Goal: Task Accomplishment & Management: Complete application form

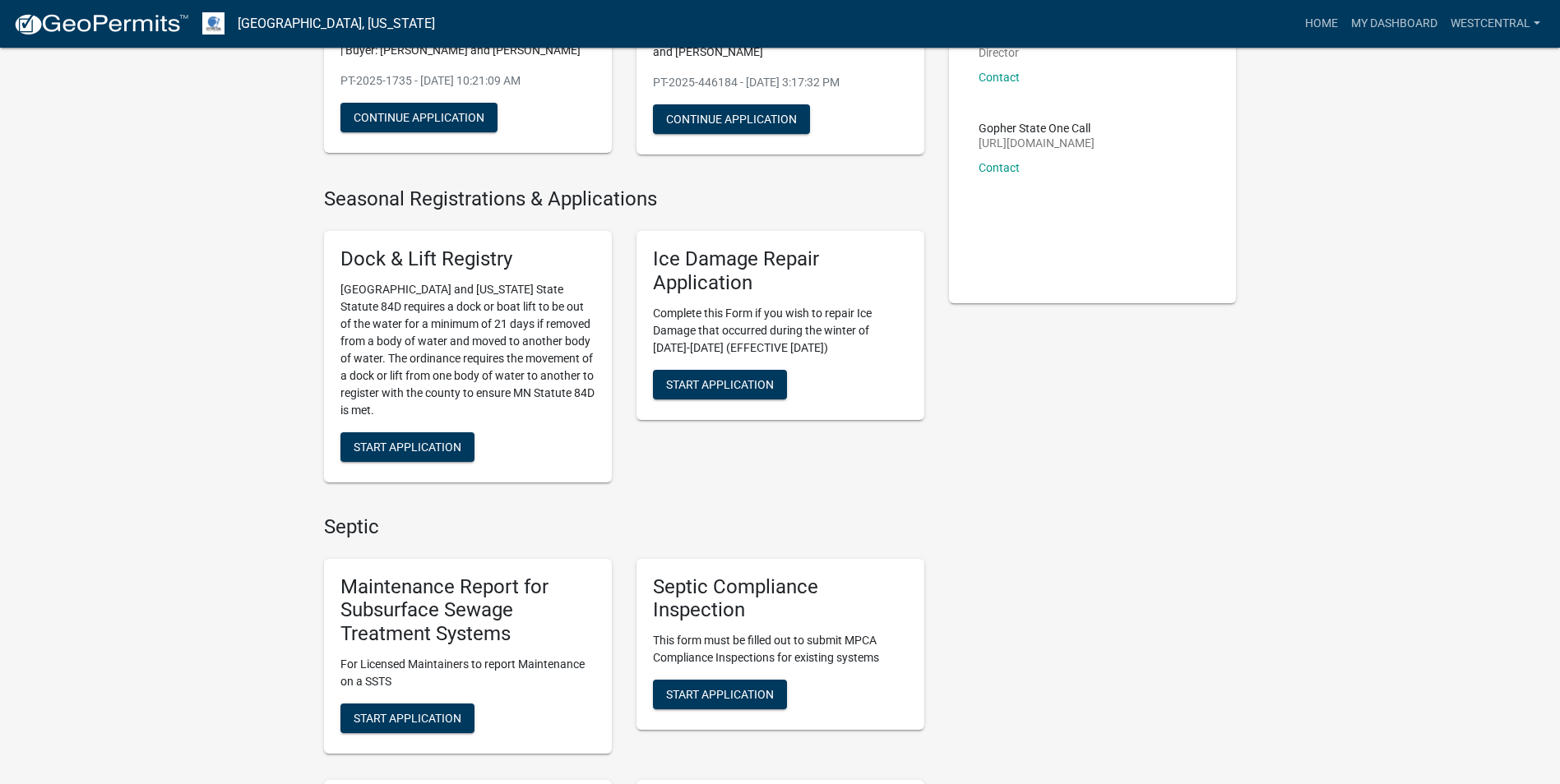
scroll to position [494, 0]
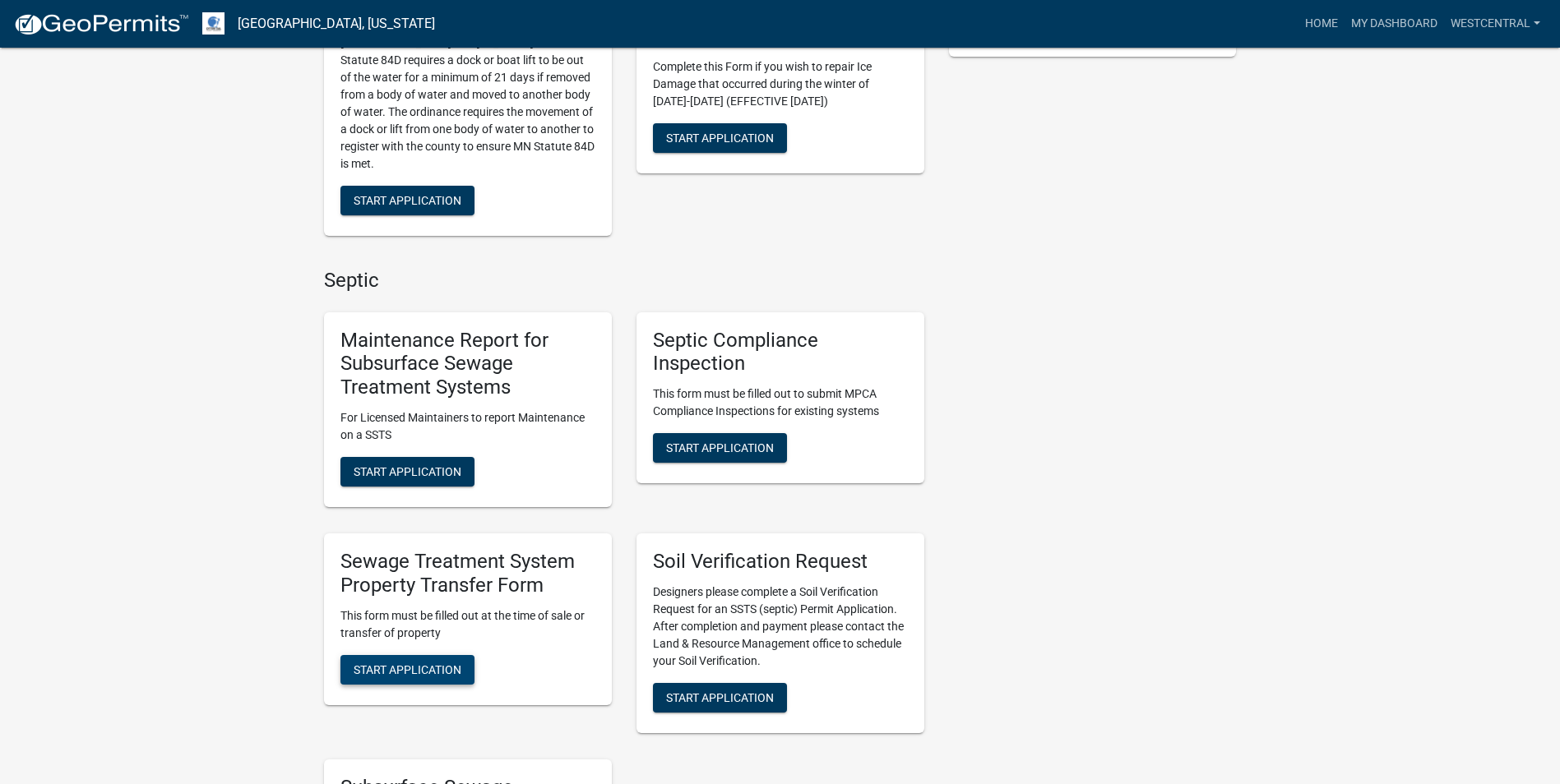
click at [432, 660] on button "Start Application" at bounding box center [407, 670] width 134 height 30
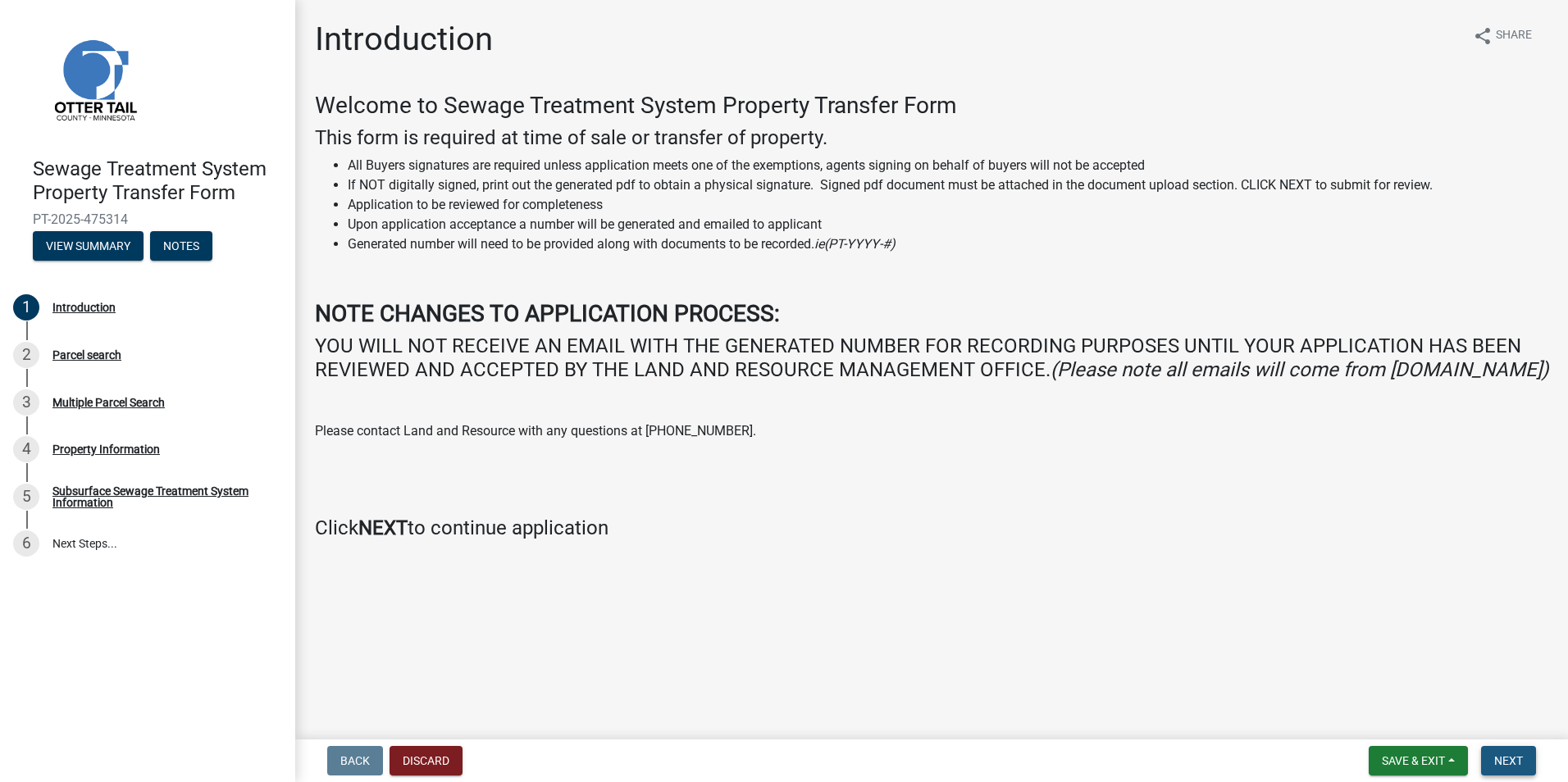
click at [1503, 752] on button "Next" at bounding box center [1509, 761] width 55 height 30
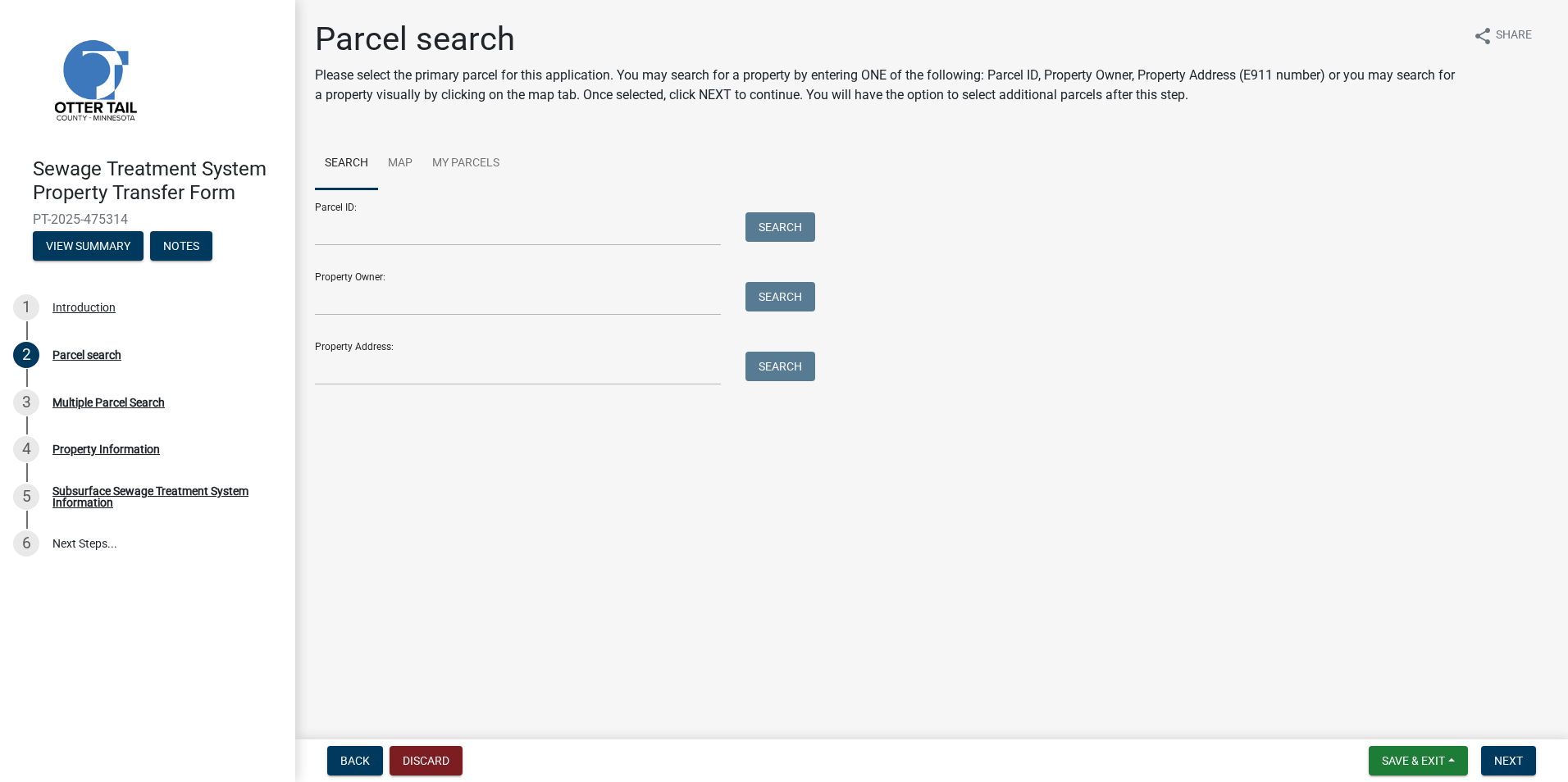
drag, startPoint x: 315, startPoint y: 245, endPoint x: 332, endPoint y: 226, distance: 25.5
click at [315, 238] on div at bounding box center [517, 229] width 431 height 33
click at [332, 226] on input "Parcel ID:" at bounding box center [517, 229] width 406 height 33
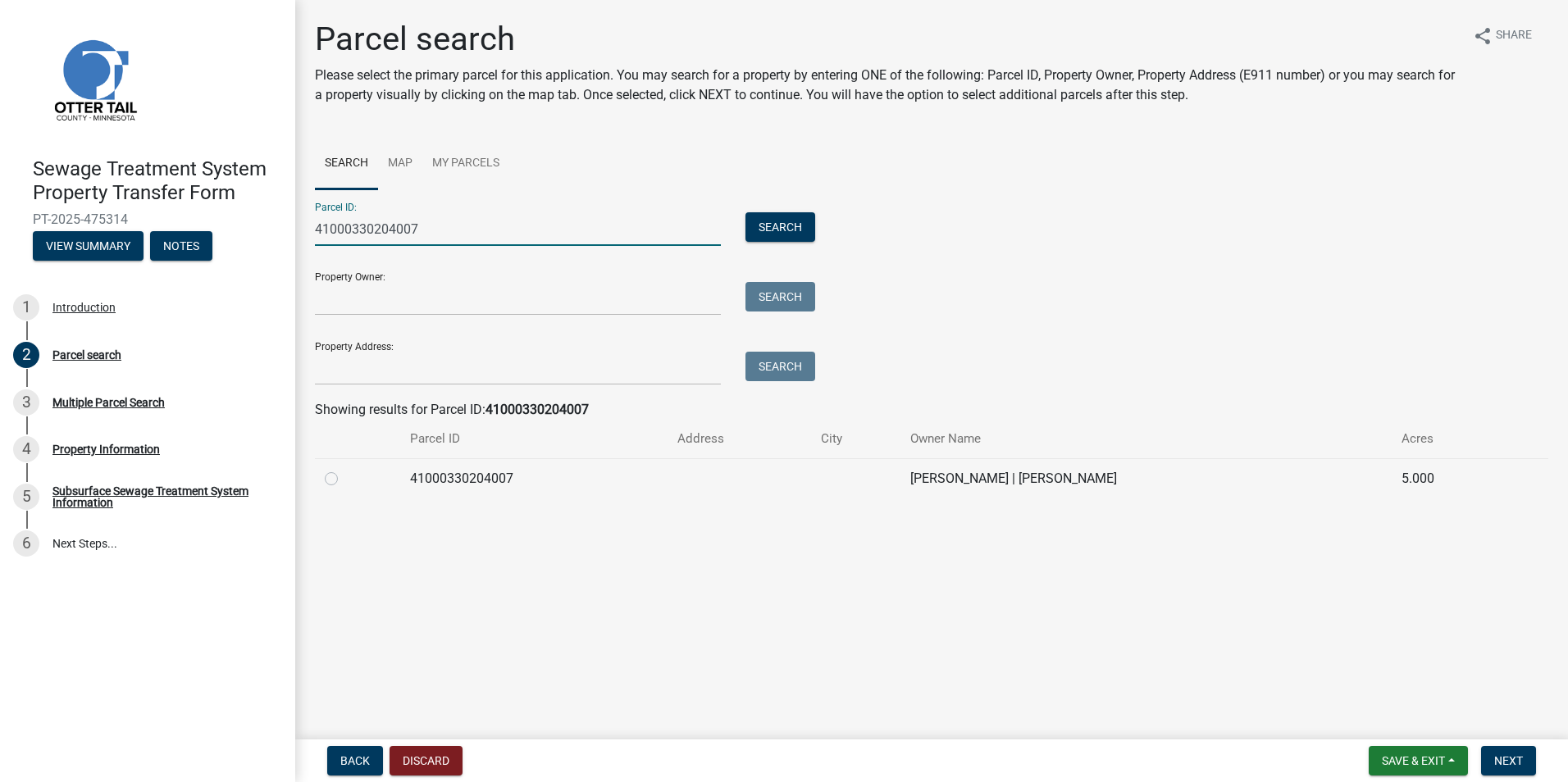
type input "41000330204007"
click at [344, 469] on label at bounding box center [344, 469] width 0 height 0
click at [344, 478] on input "radio" at bounding box center [350, 475] width 11 height 11
radio input "true"
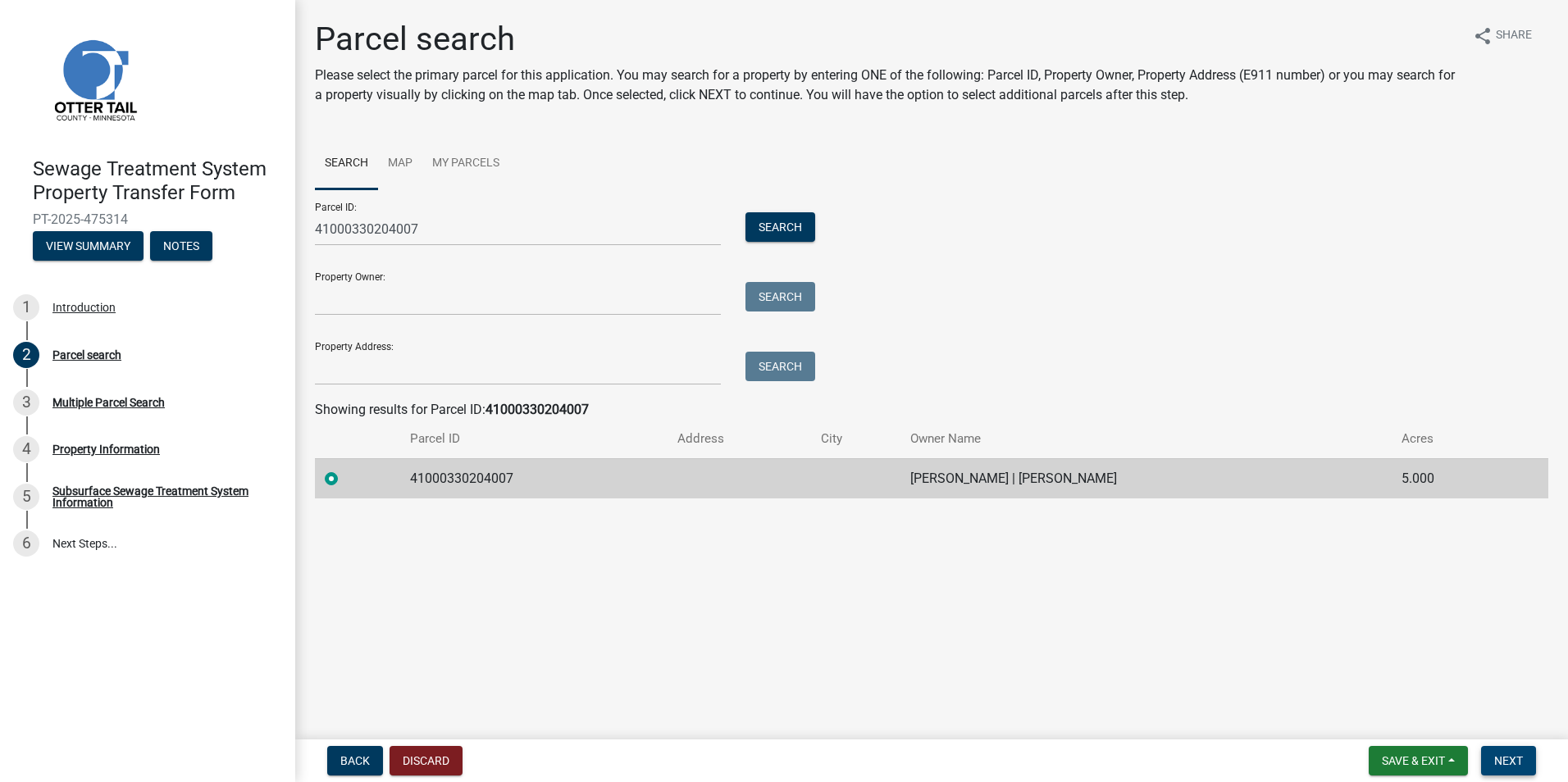
click at [1526, 752] on button "Next" at bounding box center [1509, 761] width 55 height 30
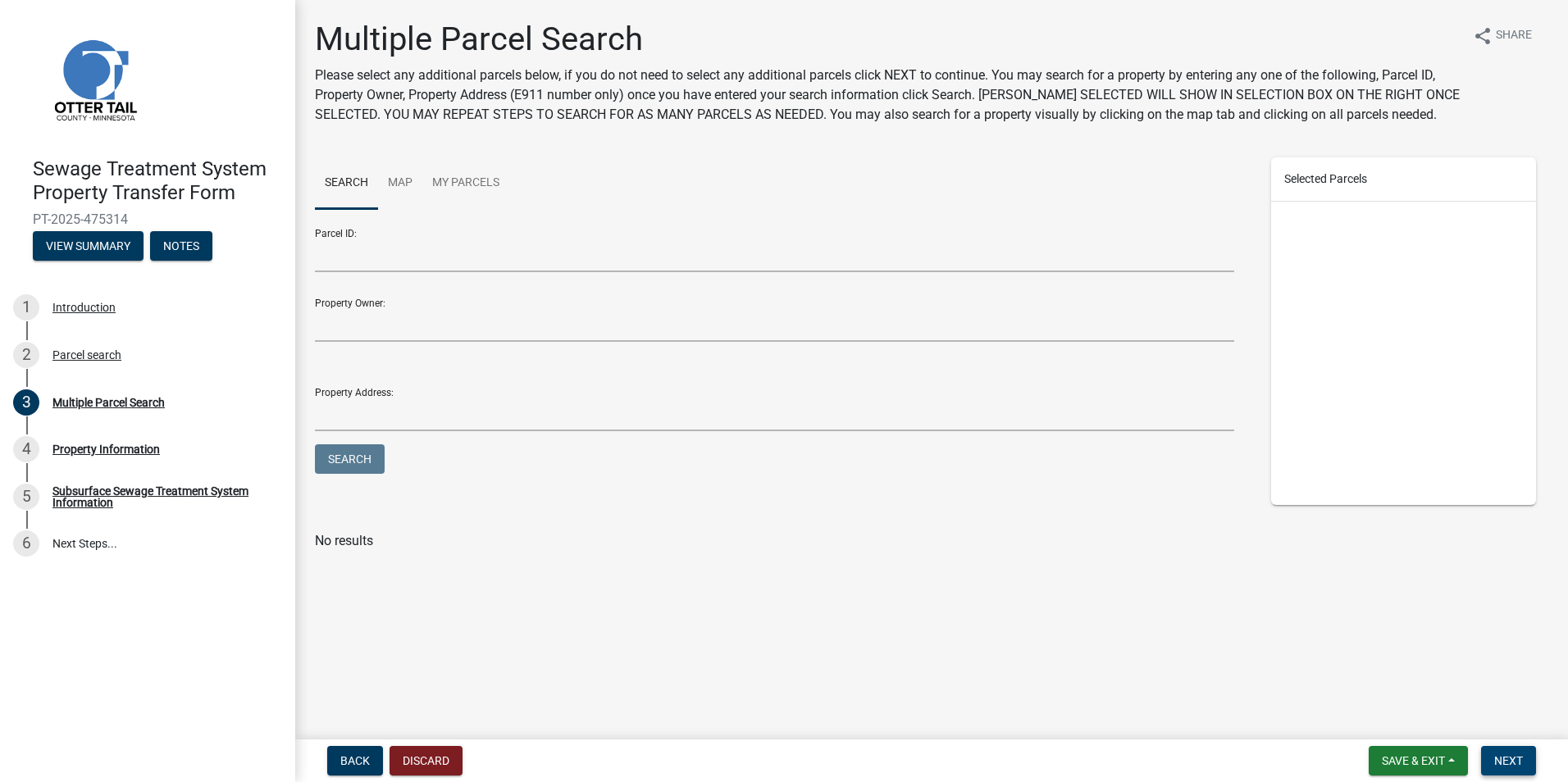
click at [1500, 767] on button "Next" at bounding box center [1509, 761] width 55 height 30
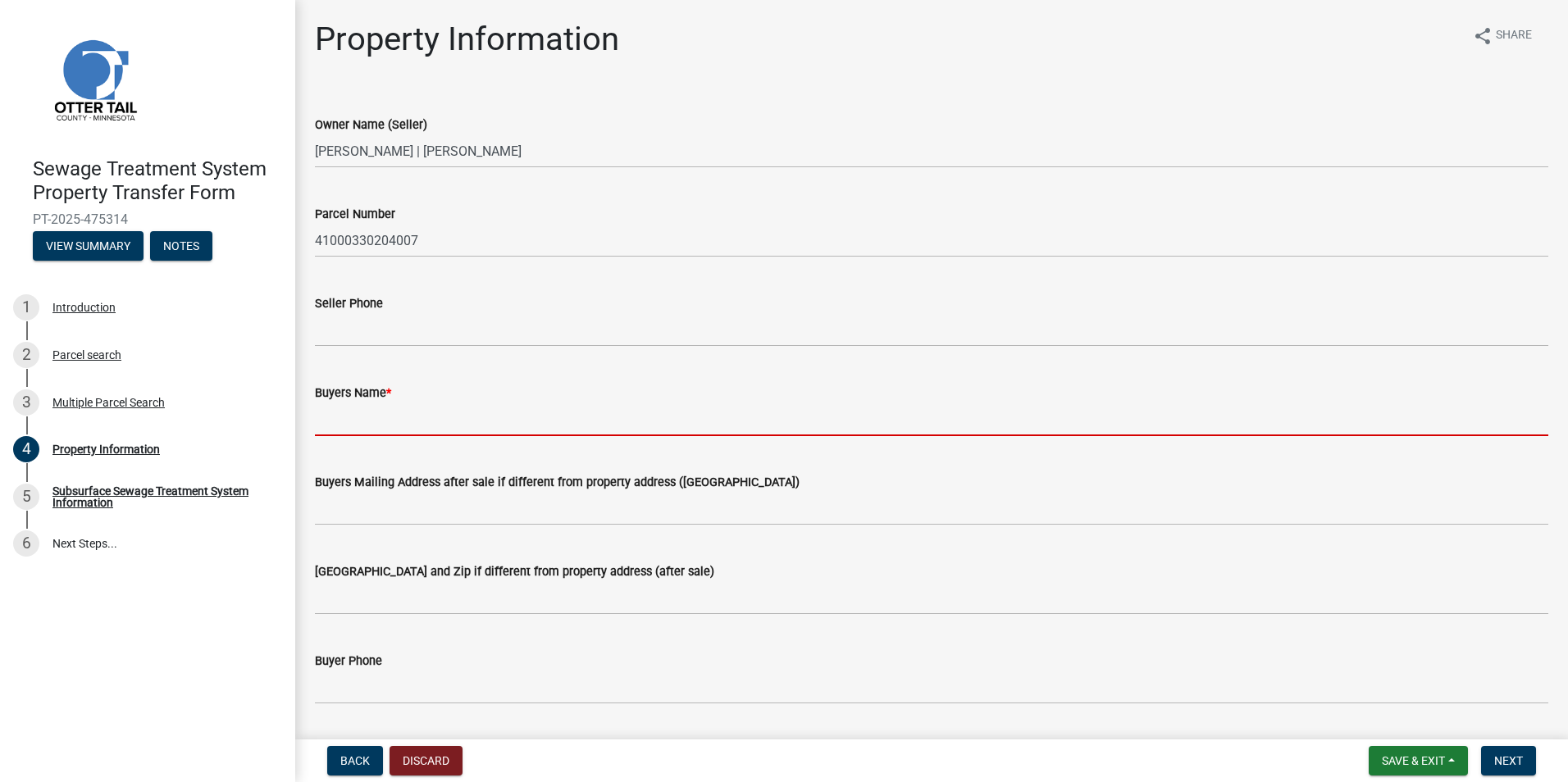
click at [350, 423] on input "Buyers Name *" at bounding box center [931, 420] width 1233 height 33
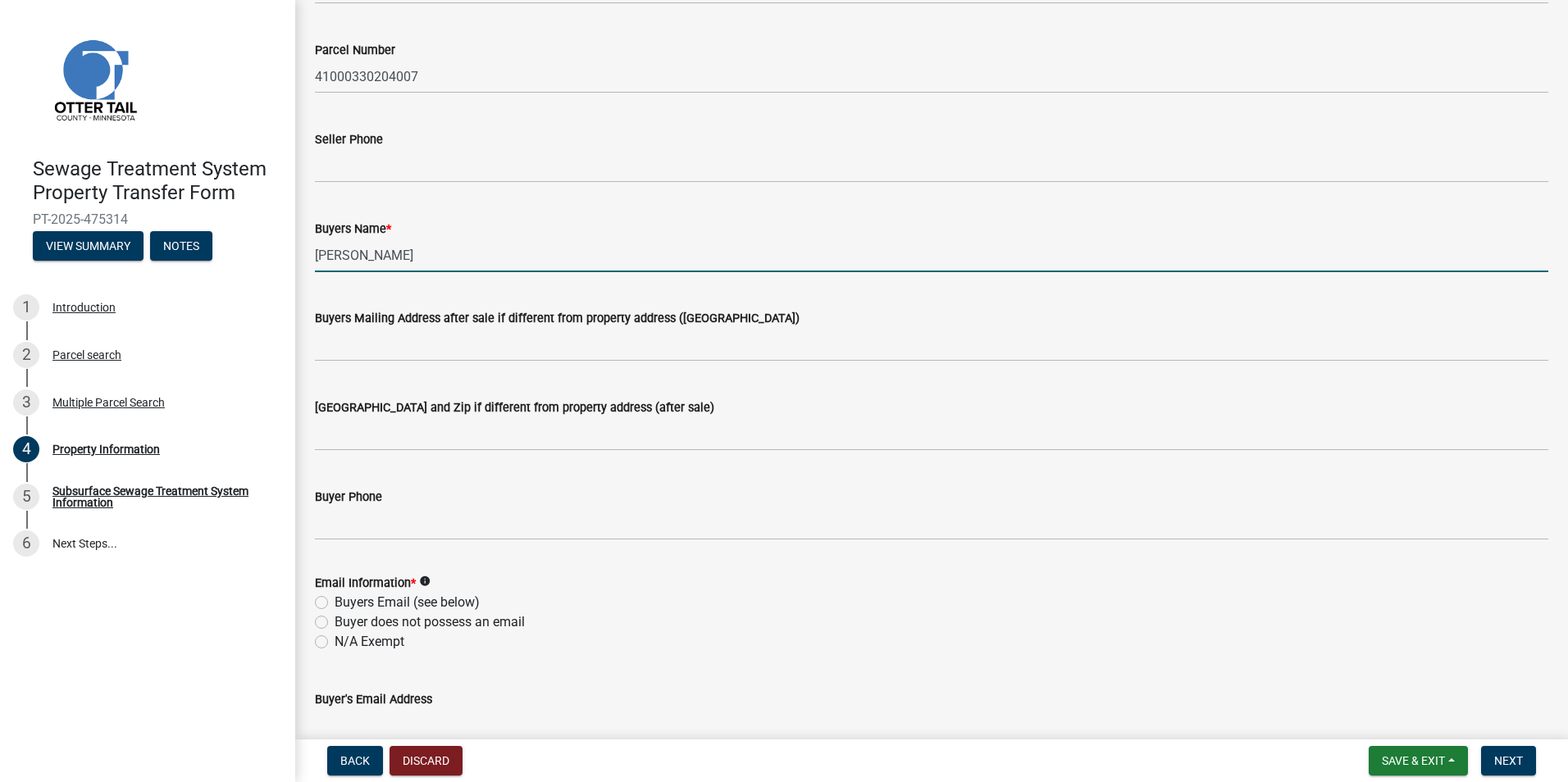
scroll to position [328, 0]
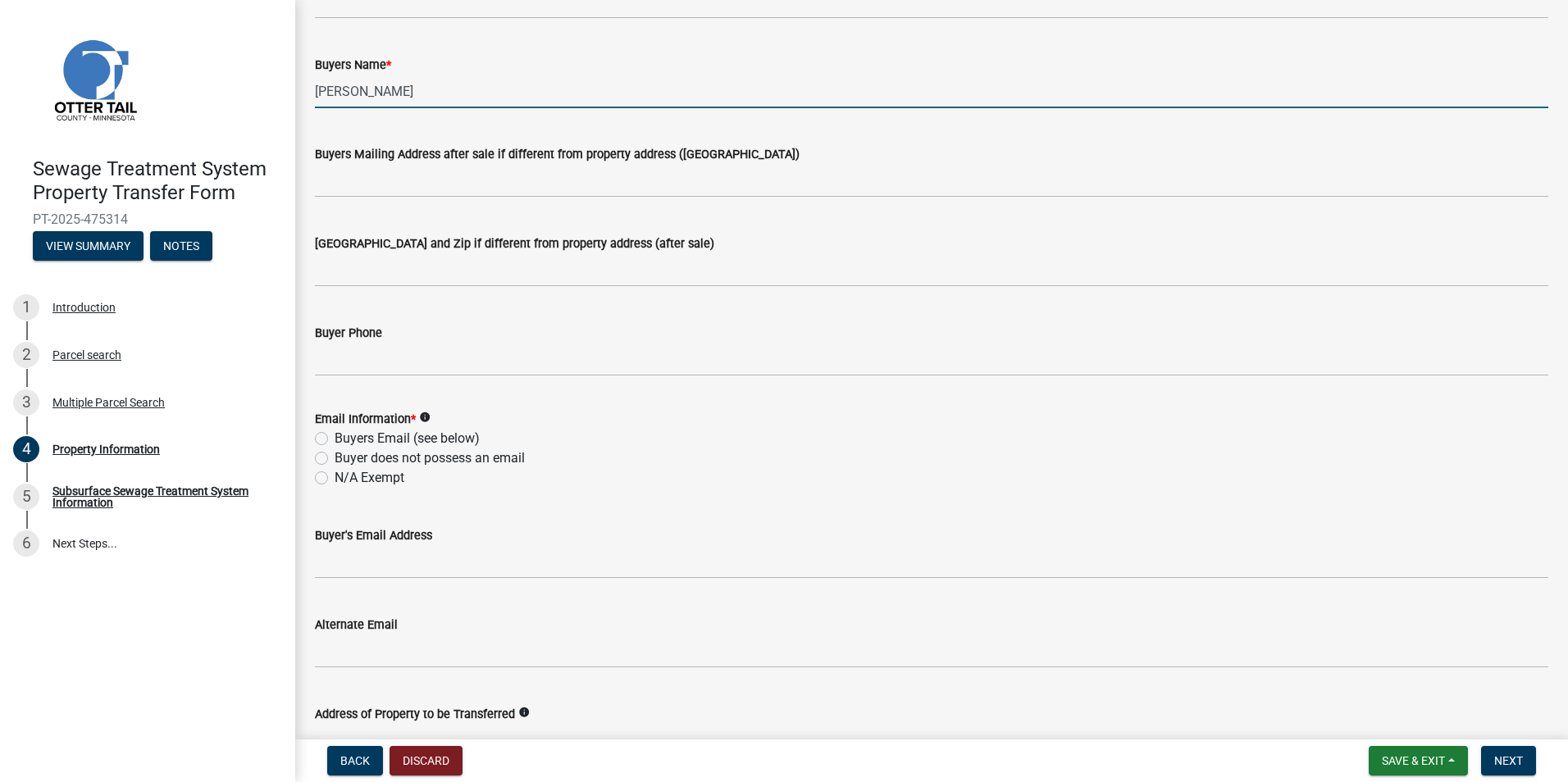
type input "[PERSON_NAME]"
click at [335, 477] on label "N/A Exempt" at bounding box center [370, 478] width 70 height 19
click at [335, 477] on input "N/A Exempt" at bounding box center [340, 474] width 11 height 11
radio input "true"
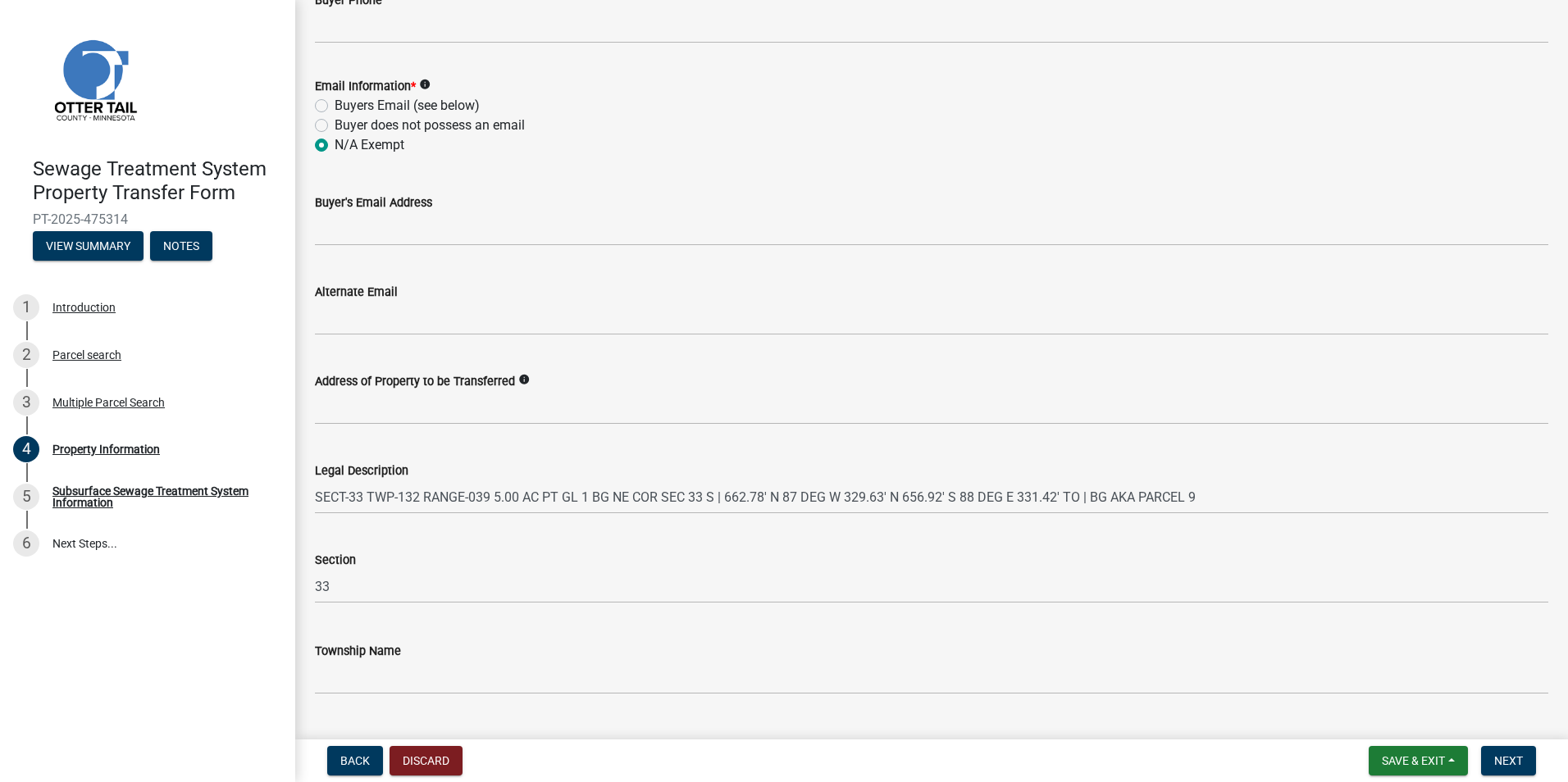
scroll to position [700, 0]
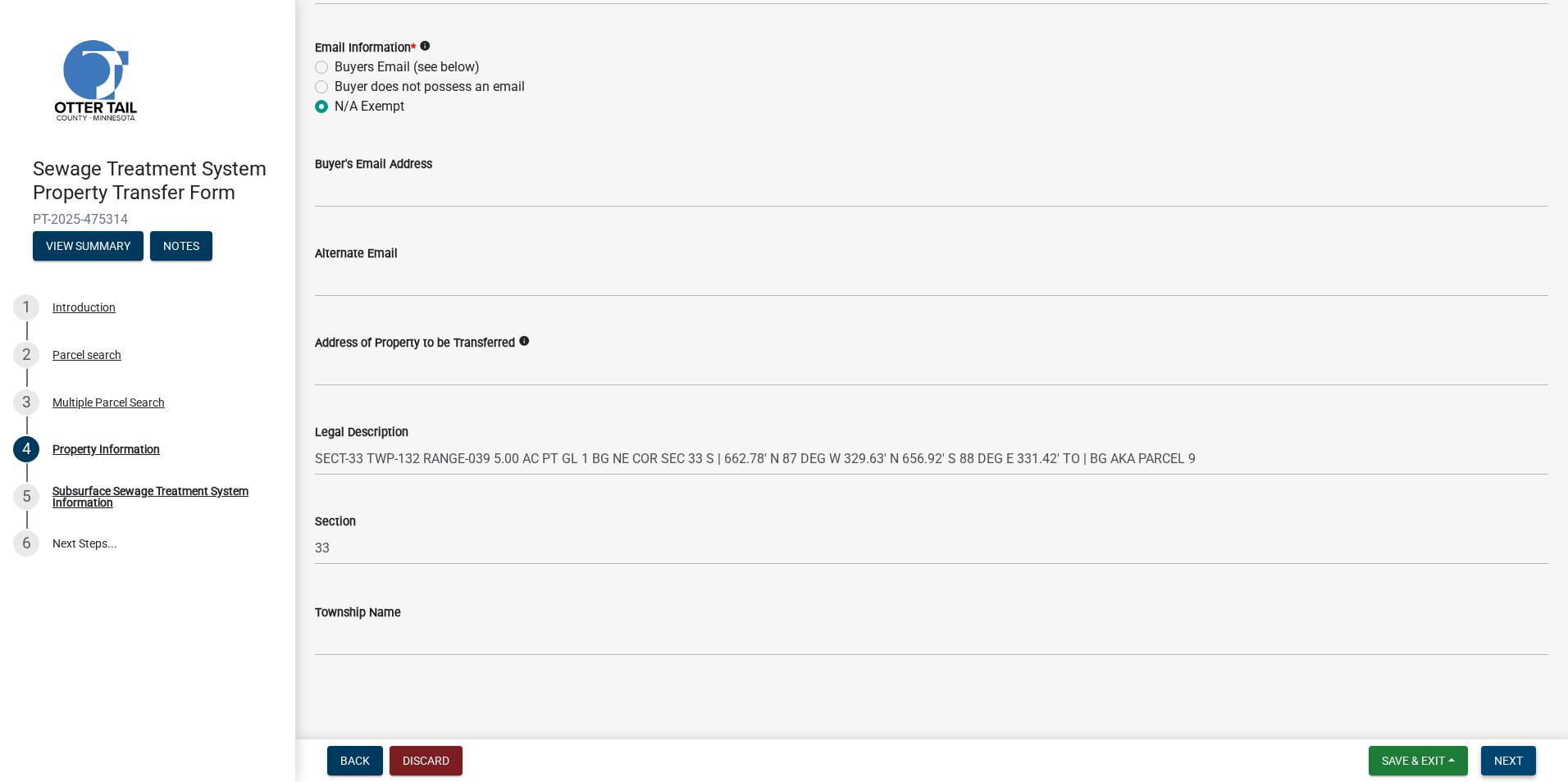
click at [1524, 764] on button "Next" at bounding box center [1509, 761] width 55 height 30
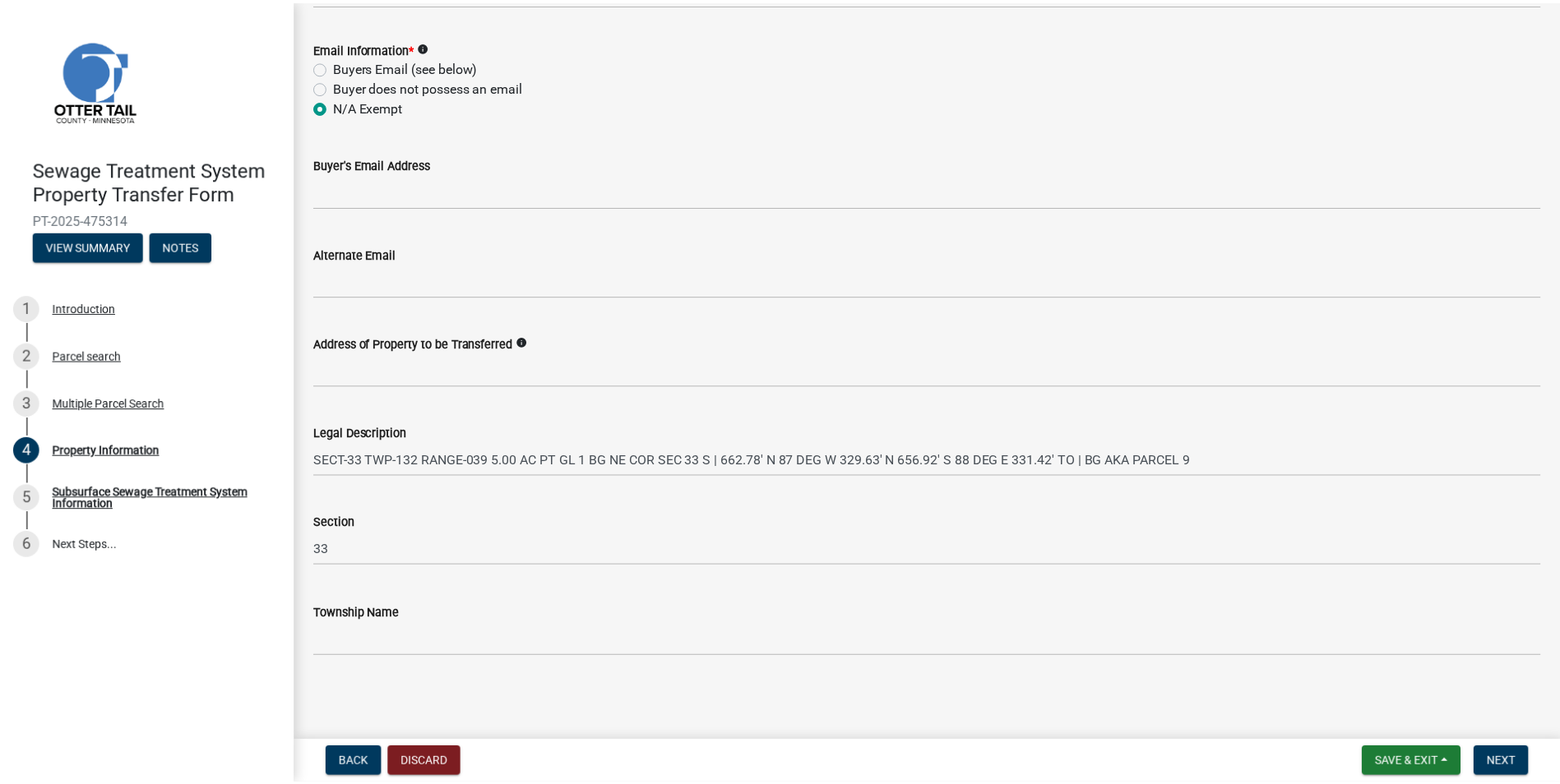
scroll to position [0, 0]
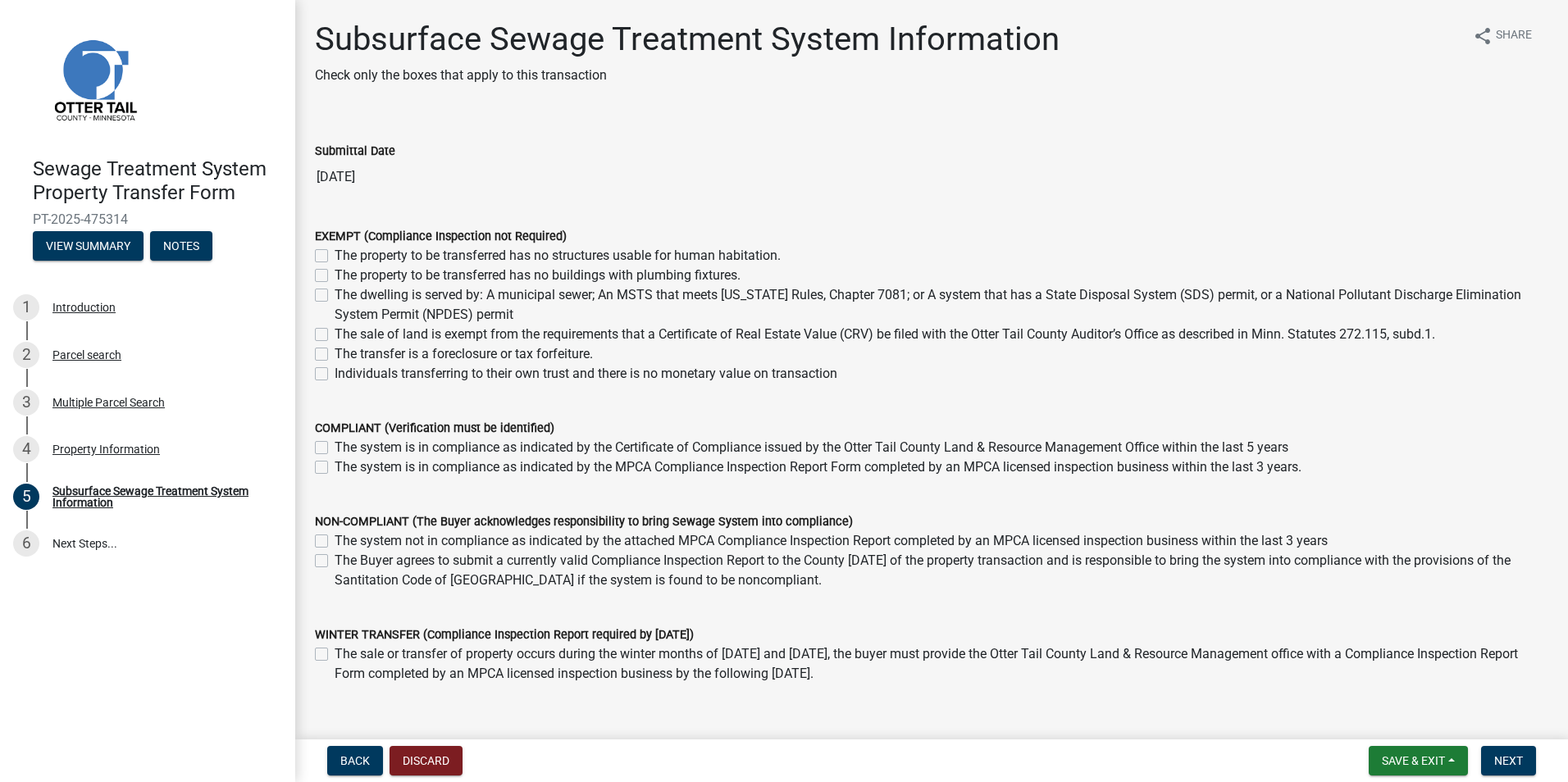
click at [335, 257] on label "The property to be transferred has no structures usable for human habitation." at bounding box center [558, 255] width 446 height 19
click at [335, 256] on input "The property to be transferred has no structures usable for human habitation." at bounding box center [340, 252] width 11 height 11
checkbox input "true"
checkbox input "false"
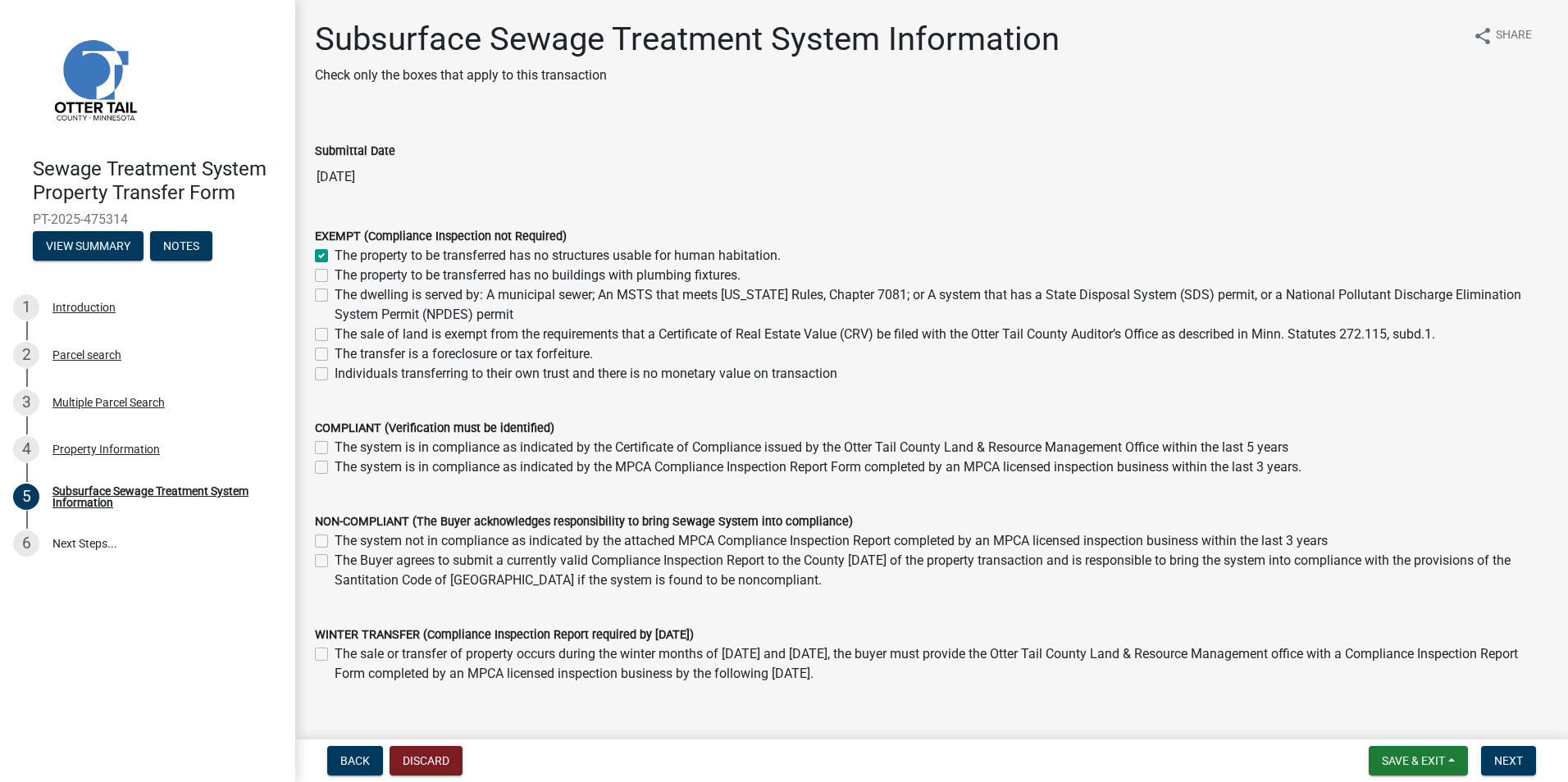
checkbox input "false"
click at [1515, 764] on span "Next" at bounding box center [1508, 761] width 29 height 13
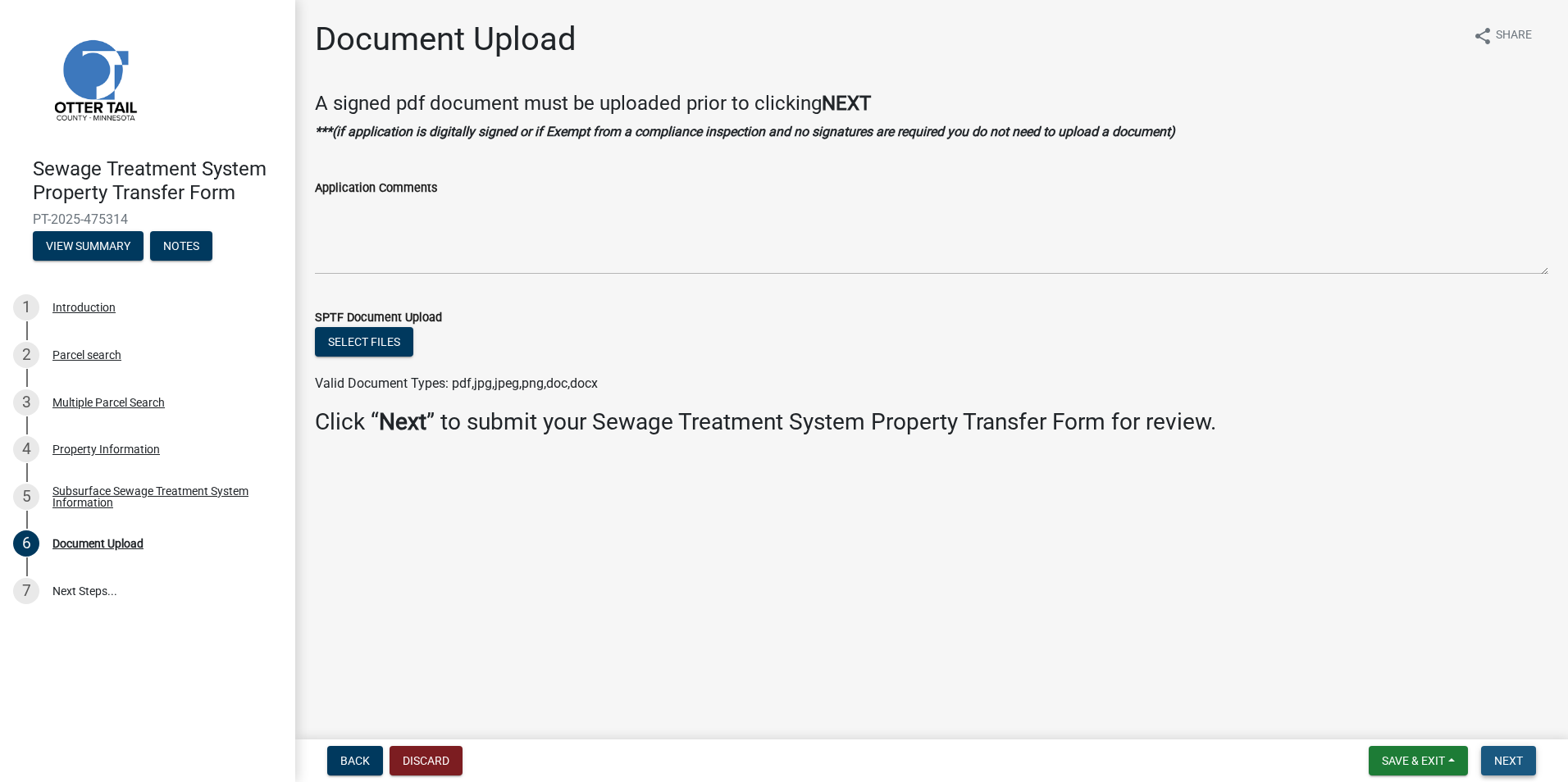
click at [1503, 762] on span "Next" at bounding box center [1508, 761] width 29 height 13
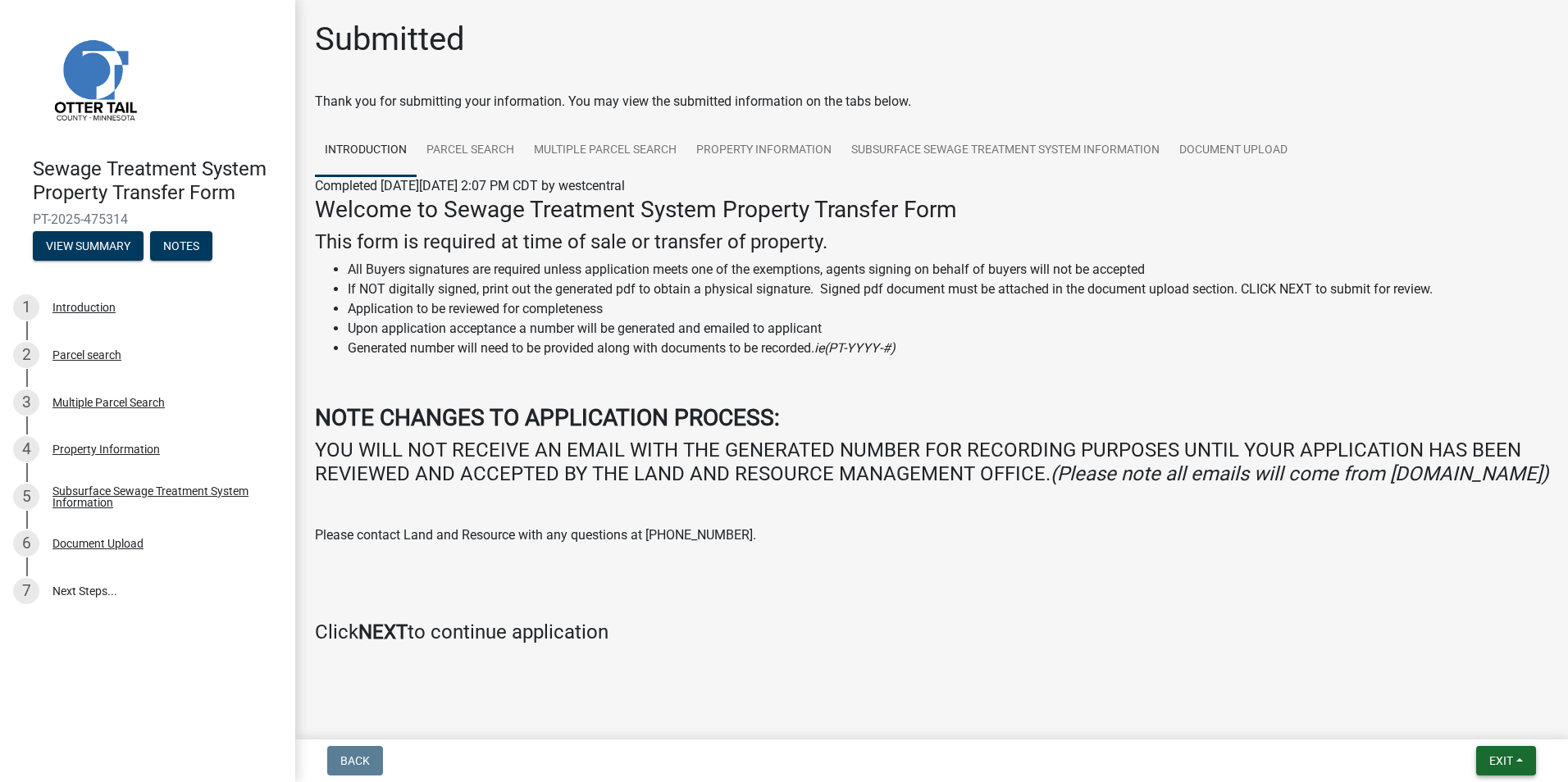
click at [1500, 758] on span "Exit" at bounding box center [1502, 761] width 24 height 13
click at [1479, 722] on button "Save & Exit" at bounding box center [1470, 718] width 131 height 40
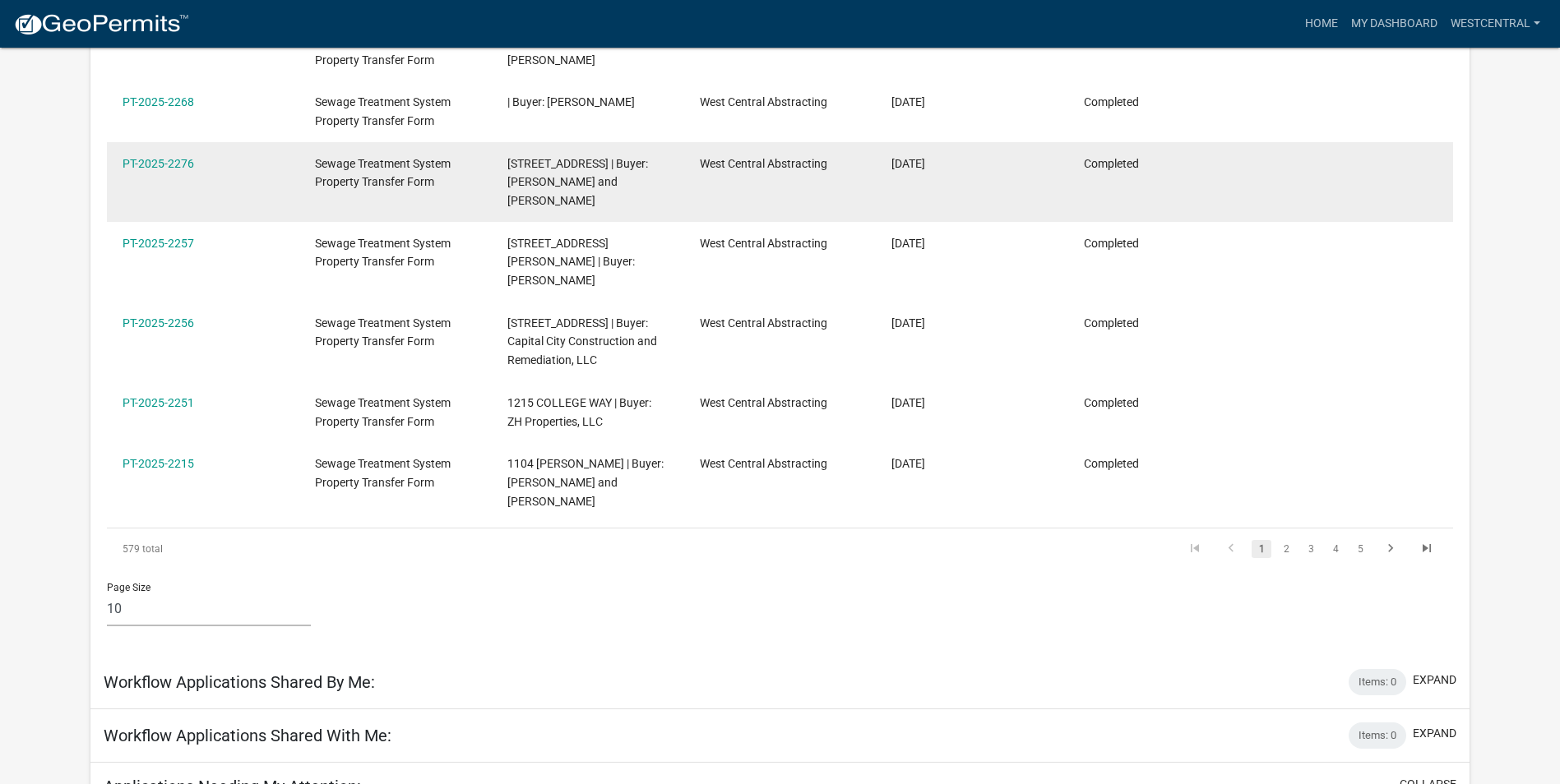
scroll to position [618, 0]
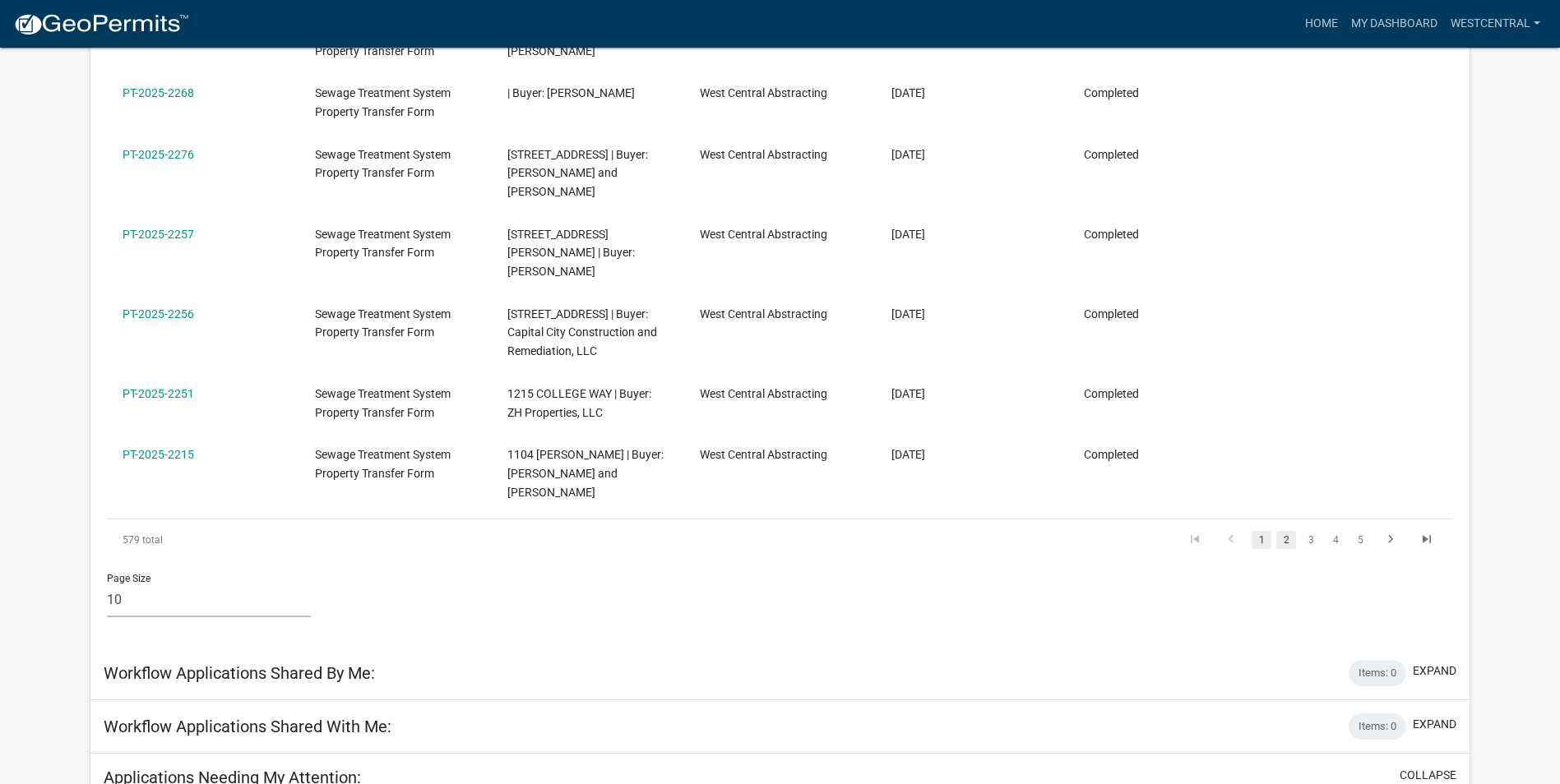
click at [1286, 531] on link "2" at bounding box center [1285, 540] width 19 height 18
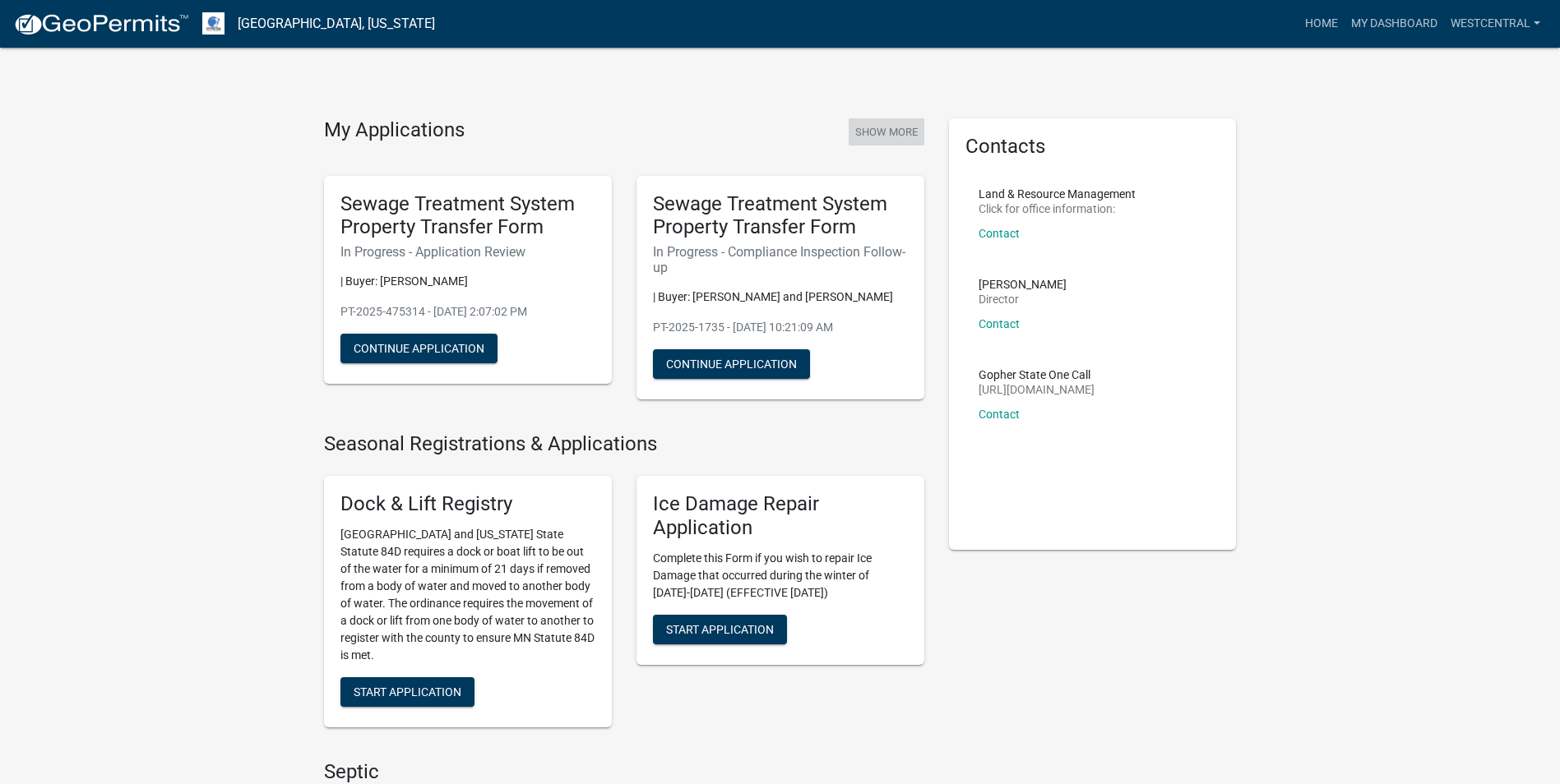
click at [901, 129] on button "Show More" at bounding box center [887, 131] width 76 height 27
